Goal: Task Accomplishment & Management: Complete application form

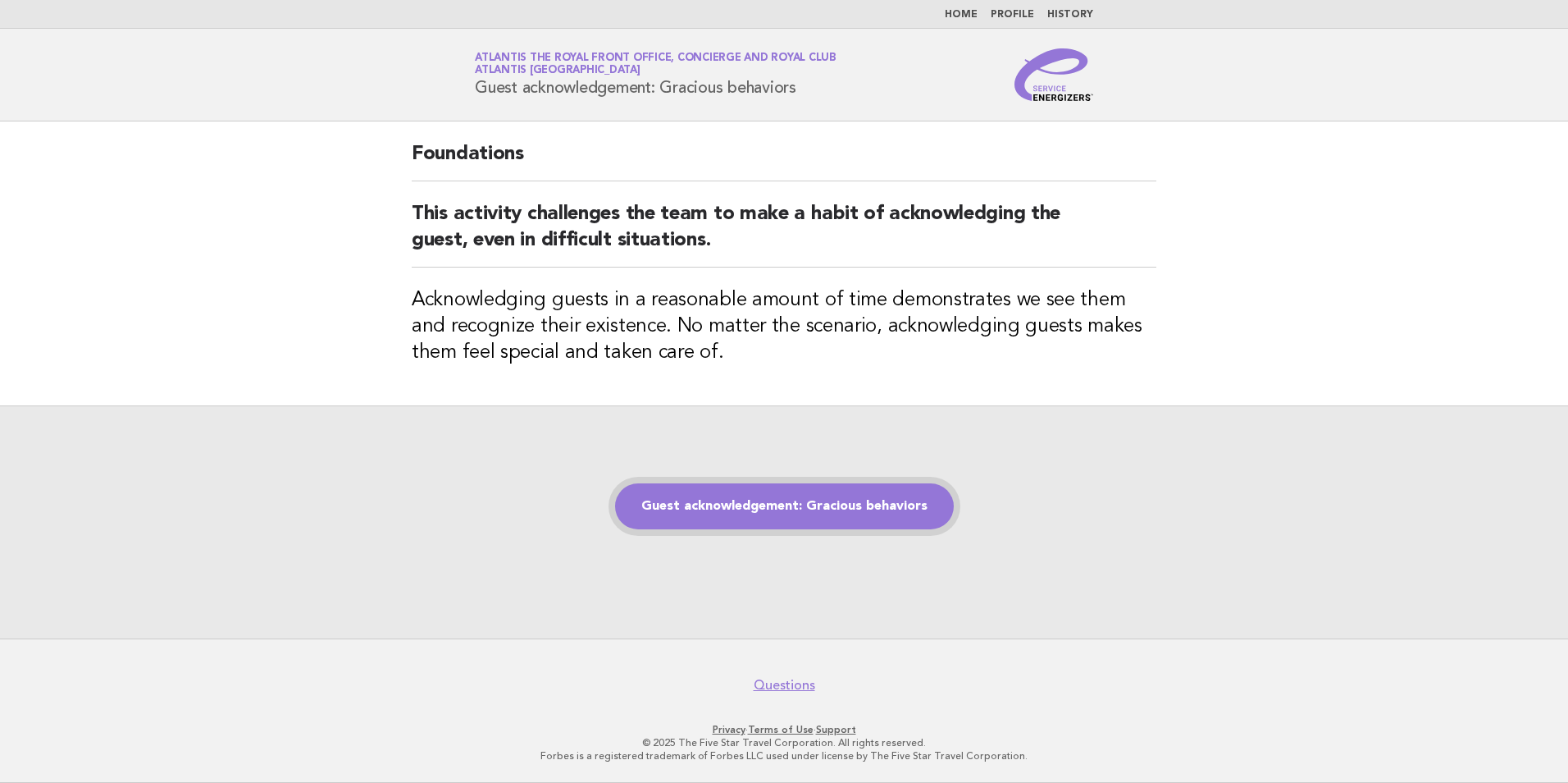
click at [762, 519] on link "Guest acknowledgement: Gracious behaviors" at bounding box center [784, 506] width 338 height 46
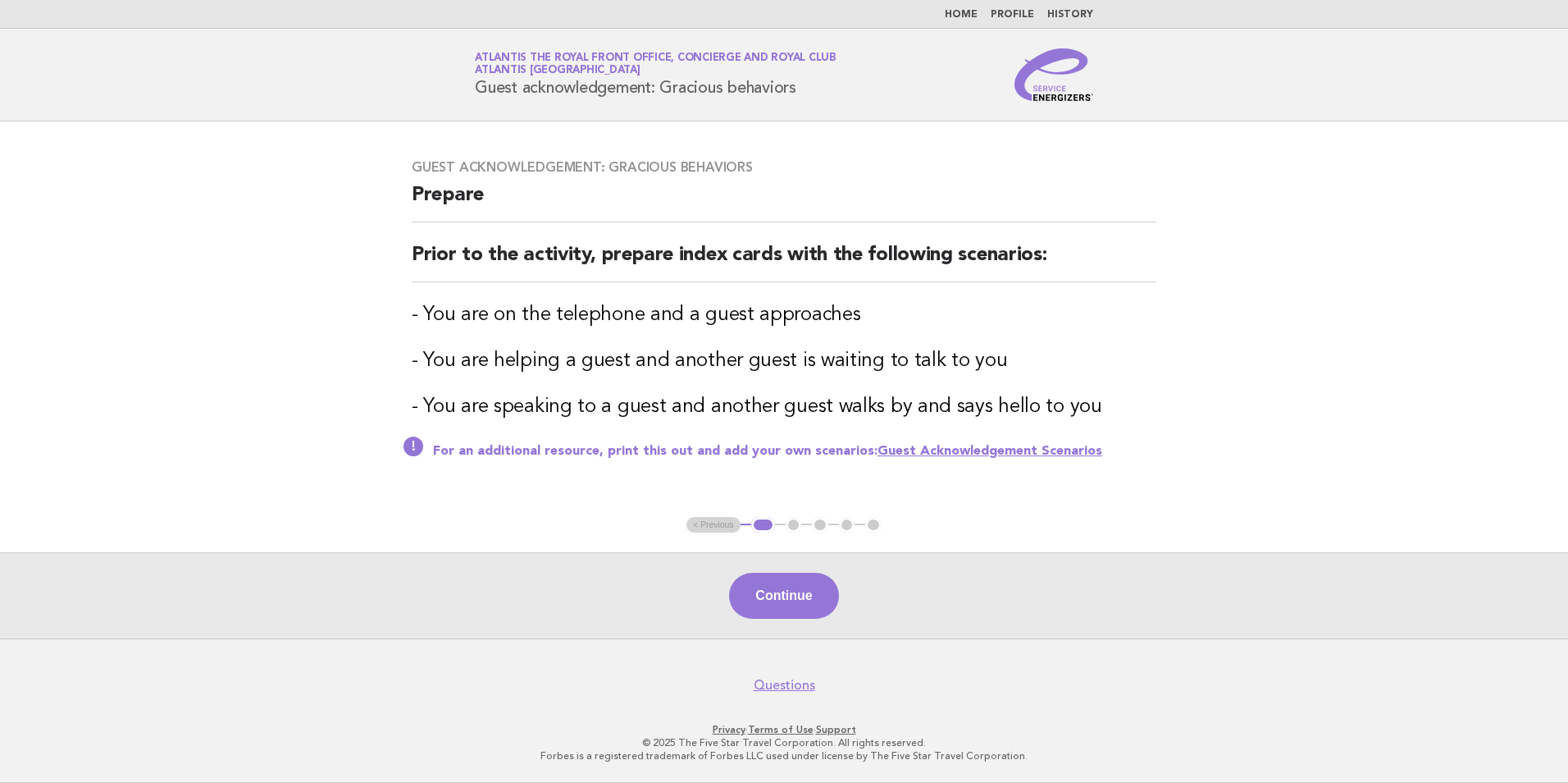
drag, startPoint x: 738, startPoint y: 591, endPoint x: 677, endPoint y: 591, distance: 61.0
click at [729, 591] on button "Continue" at bounding box center [784, 595] width 109 height 46
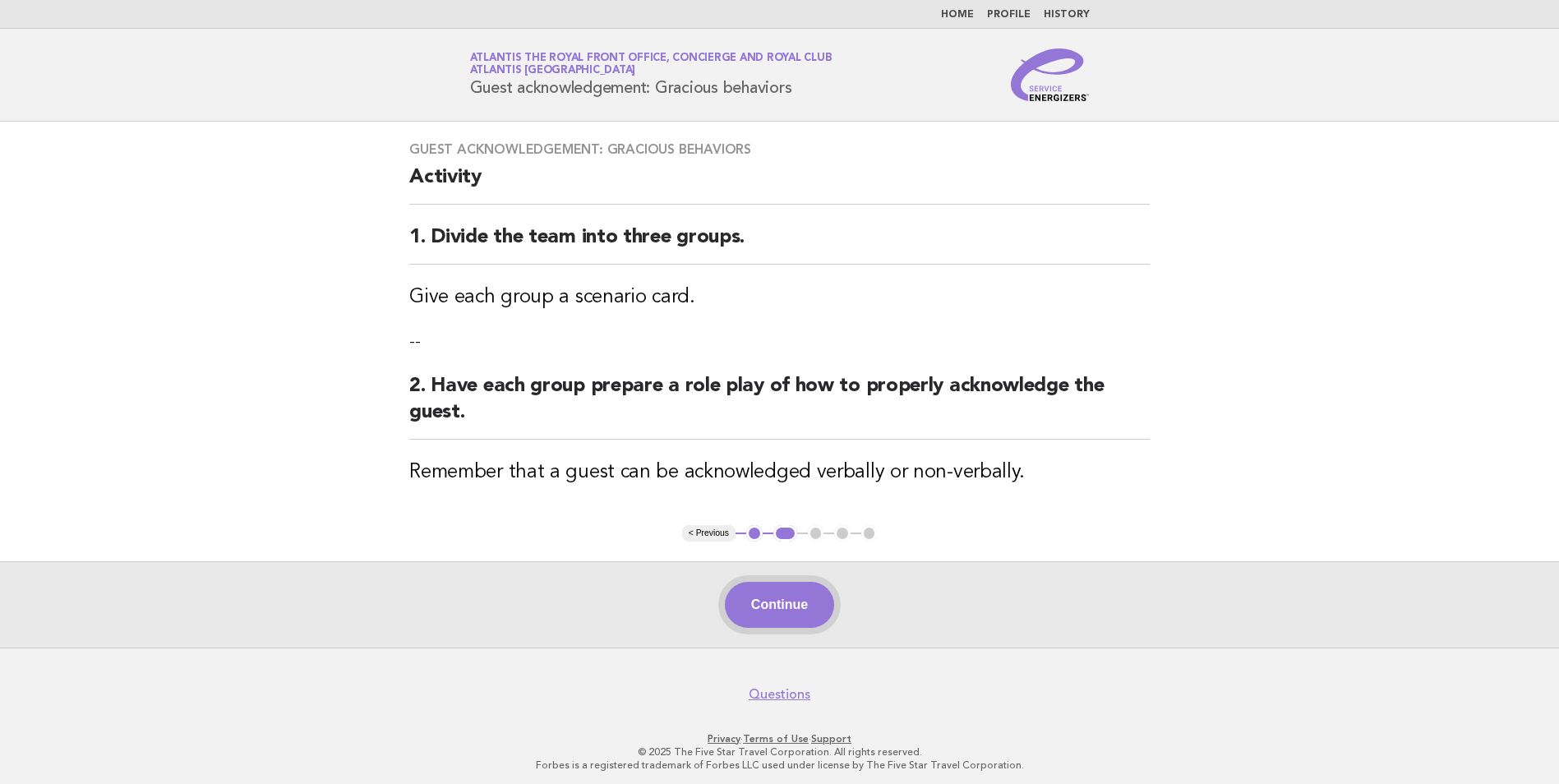
click at [792, 615] on button "Continue" at bounding box center [780, 604] width 110 height 46
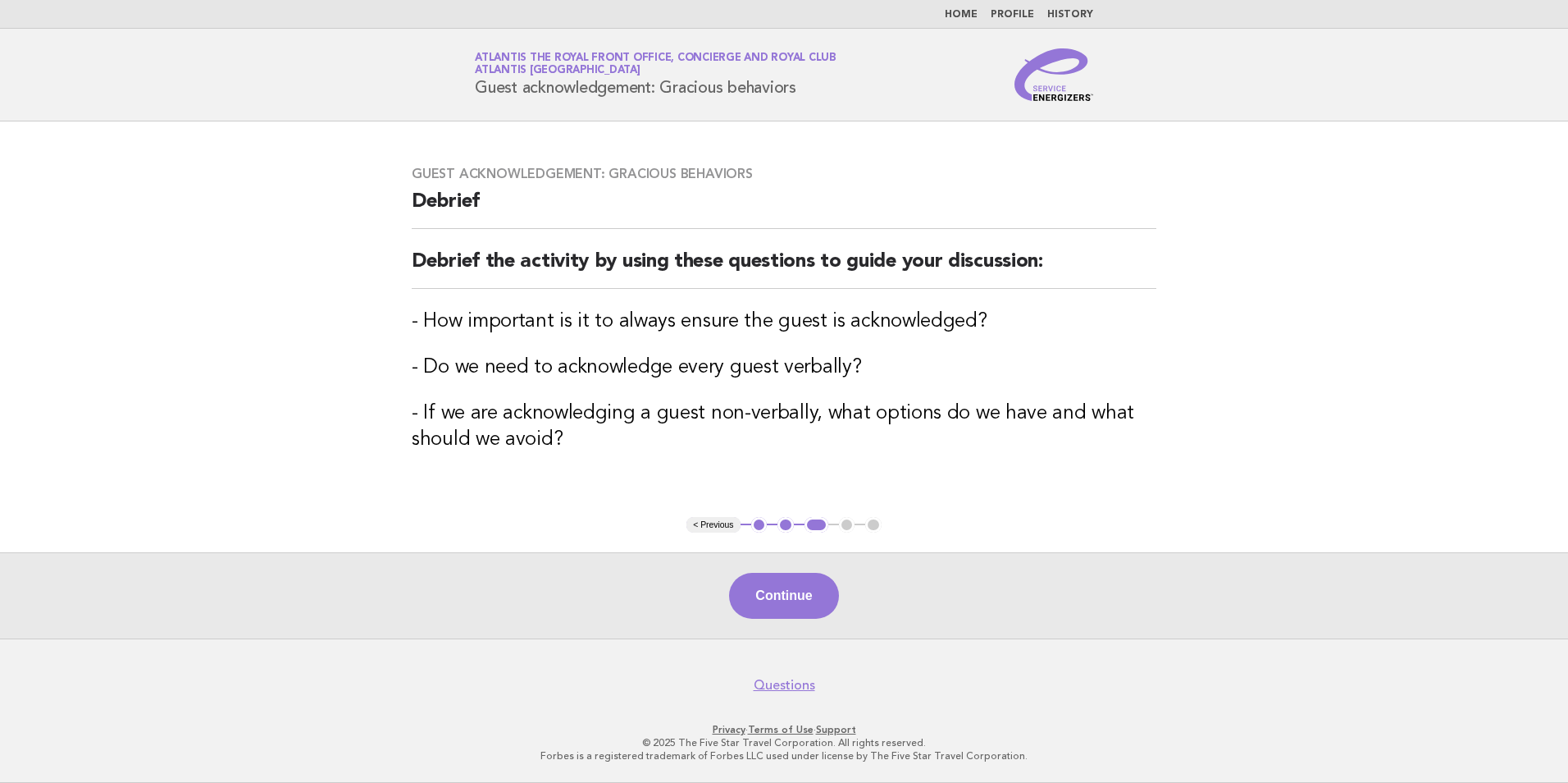
click at [770, 621] on div "Continue" at bounding box center [784, 595] width 1568 height 86
click at [772, 607] on button "Continue" at bounding box center [784, 595] width 109 height 46
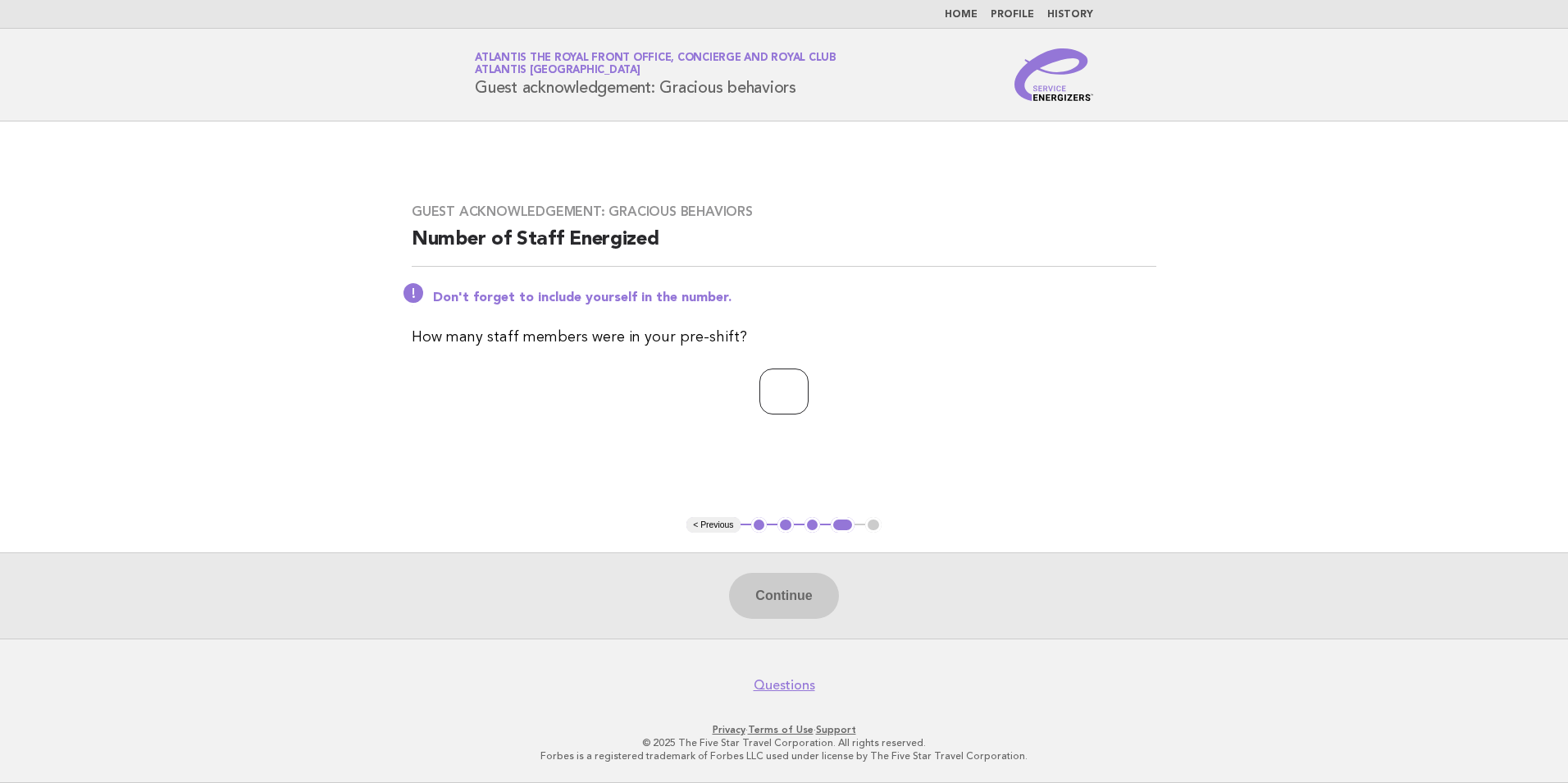
click at [805, 397] on input "number" at bounding box center [784, 391] width 49 height 46
click at [770, 407] on input "number" at bounding box center [784, 391] width 49 height 46
type input "*"
click at [813, 611] on button "Continue" at bounding box center [784, 595] width 109 height 46
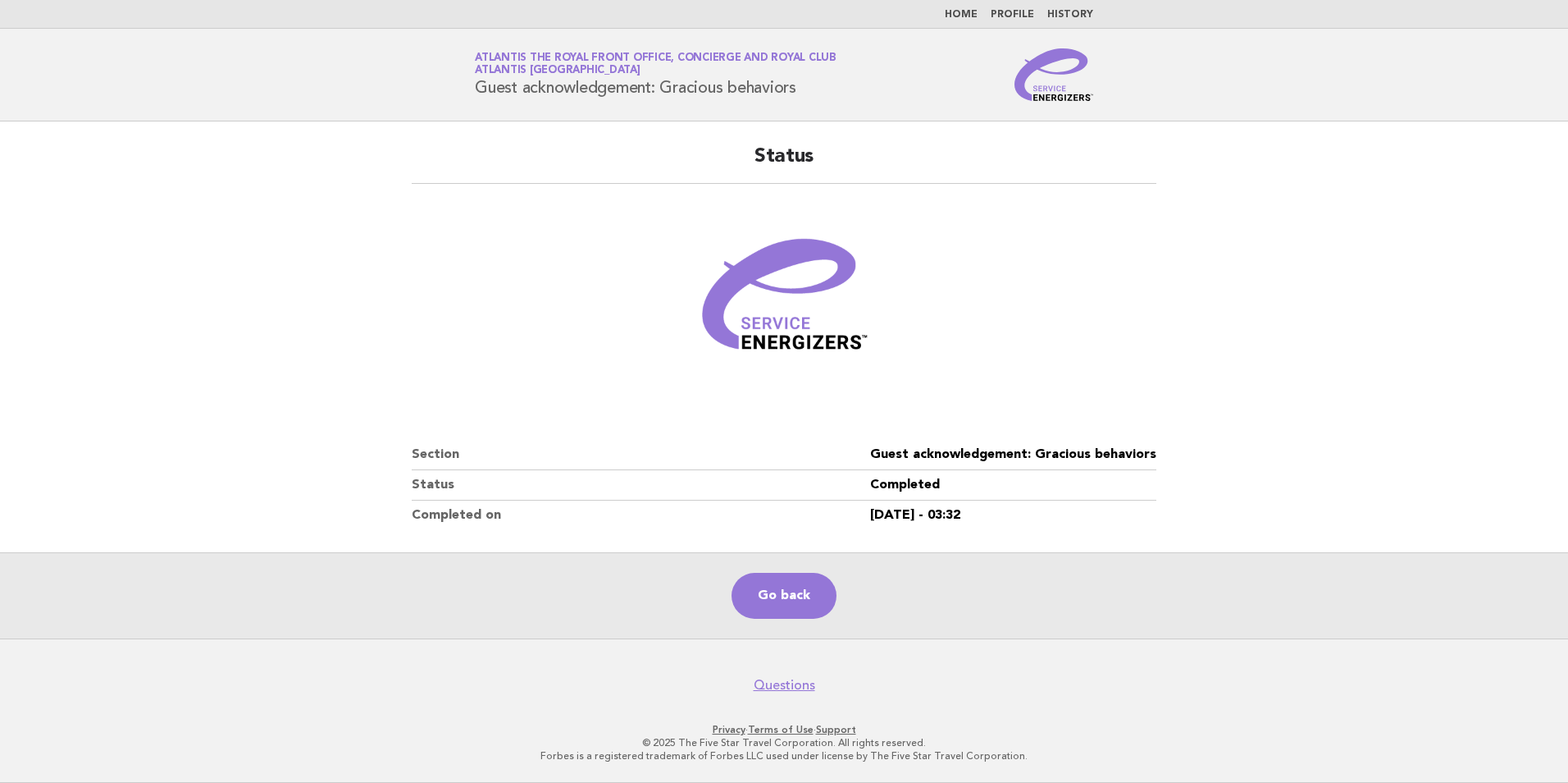
click at [121, 124] on main "Status Section Guest acknowledgement: Gracious behaviors Status Completed Compl…" at bounding box center [784, 379] width 1568 height 517
